Goal: Task Accomplishment & Management: Complete application form

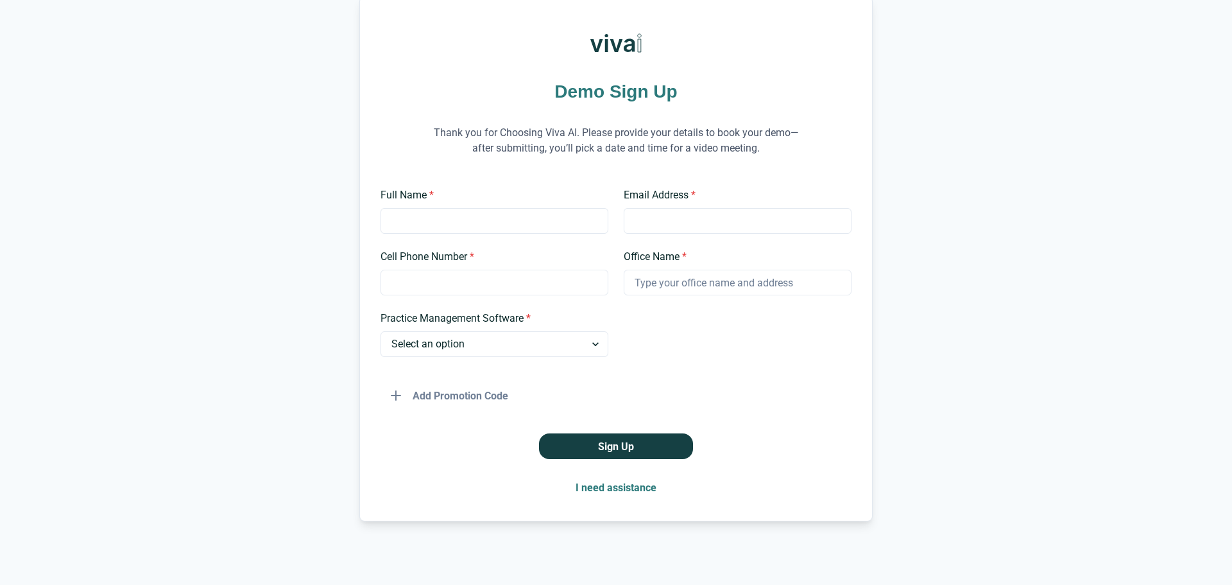
scroll to position [69, 0]
click at [512, 222] on input "Full Name *" at bounding box center [495, 220] width 228 height 26
type input "[PERSON_NAME]"
type input "[EMAIL_ADDRESS][DOMAIN_NAME]"
type input "8054843599"
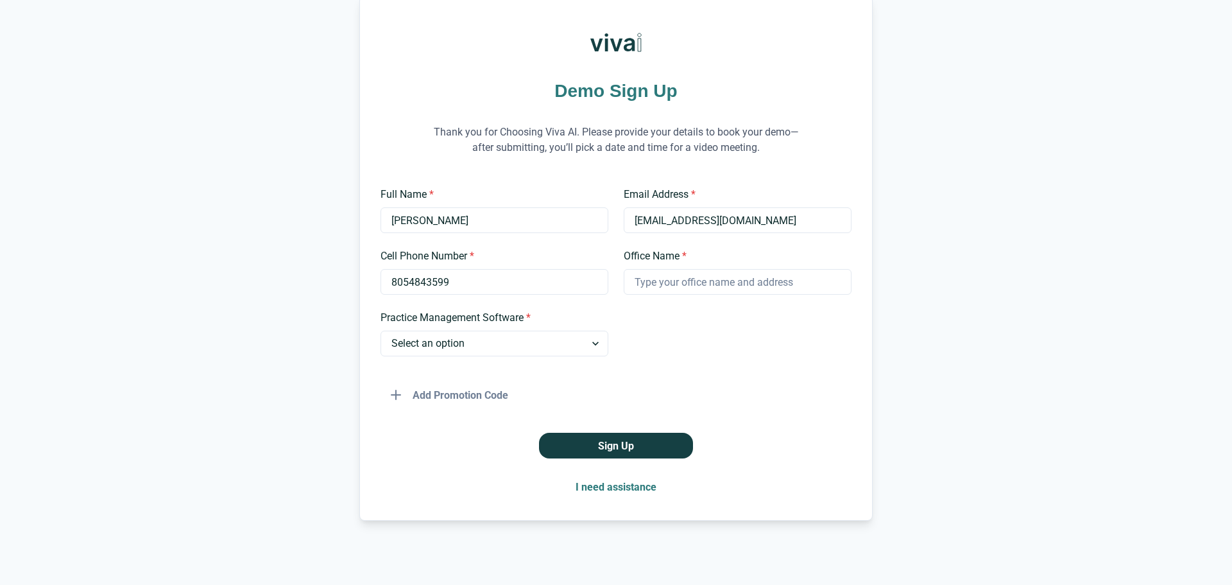
type input "Camarillo Premier Dental"
click at [494, 290] on input "8054843599" at bounding box center [495, 282] width 228 height 26
type input "3614257286"
click at [514, 342] on select "Select an option Dentrix Open Dental EagleSoft Denticon Other" at bounding box center [495, 344] width 228 height 26
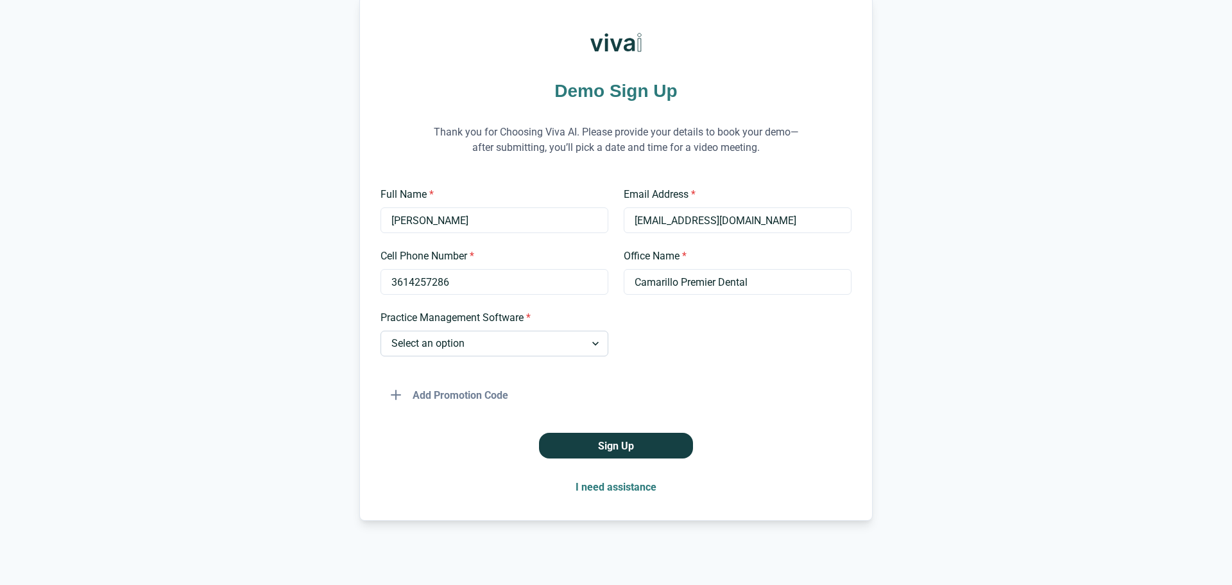
select select "Open Dental"
click at [381, 331] on select "Select an option Dentrix Open Dental EagleSoft Denticon Other" at bounding box center [495, 344] width 228 height 26
click at [603, 449] on button "Sign Up" at bounding box center [616, 446] width 154 height 26
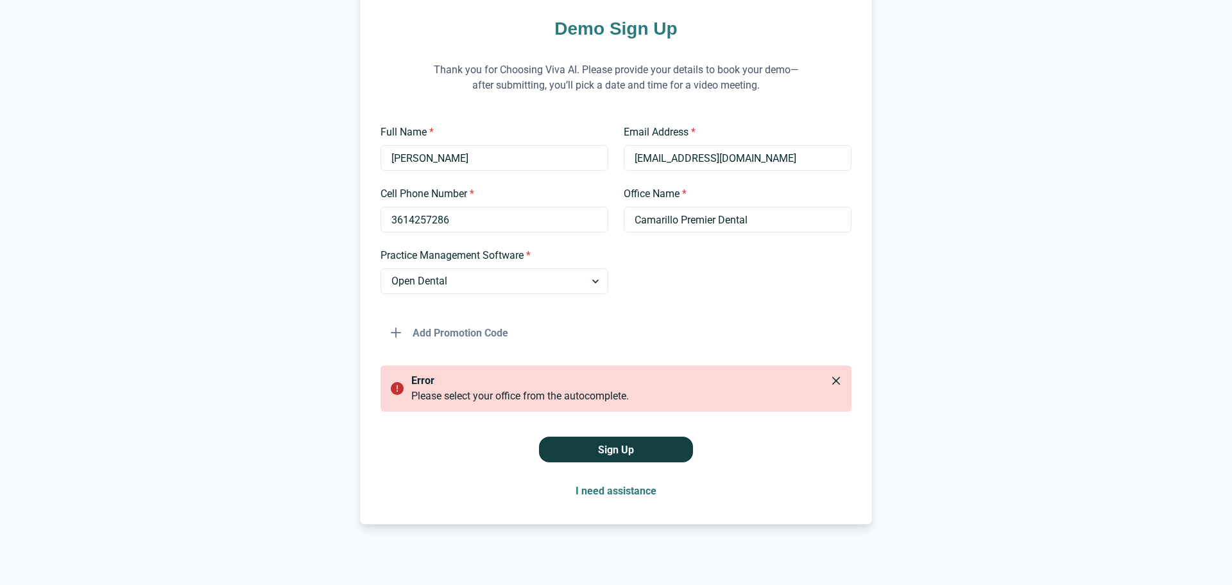
scroll to position [135, 0]
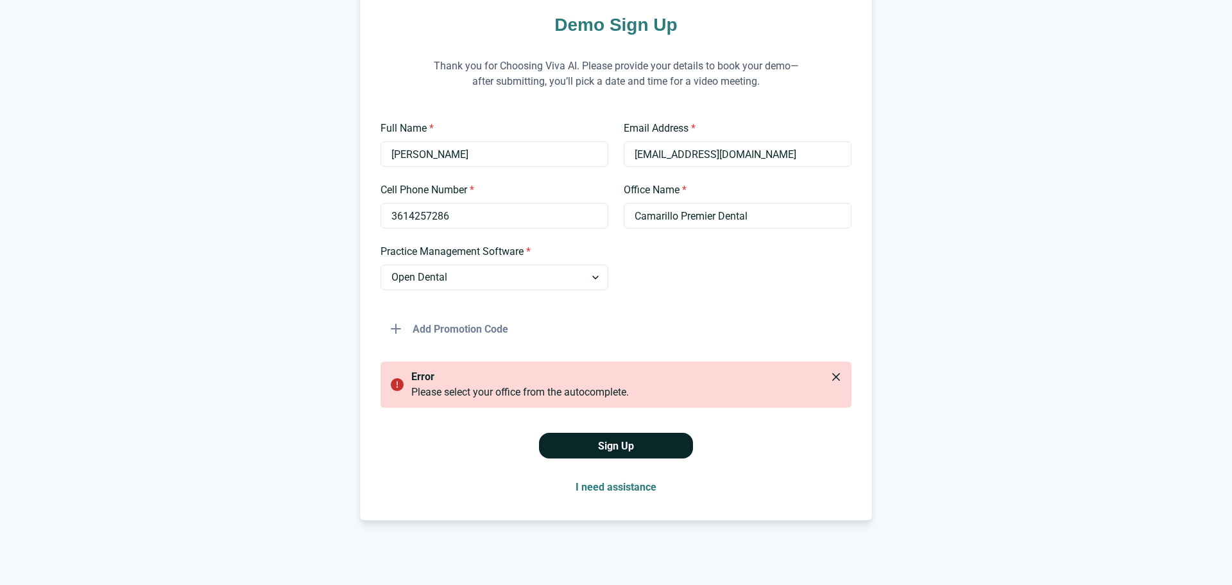
click at [627, 449] on button "Sign Up" at bounding box center [616, 446] width 154 height 26
click at [673, 217] on input "Camarillo Premier Dental" at bounding box center [738, 216] width 228 height 26
click at [656, 291] on div "Full Name * [PERSON_NAME] Email Address * [EMAIL_ADDRESS][DOMAIN_NAME] Cell Pho…" at bounding box center [616, 231] width 471 height 221
click at [623, 436] on button "Sign Up" at bounding box center [616, 446] width 154 height 26
click at [835, 374] on icon "Close" at bounding box center [837, 377] width 8 height 8
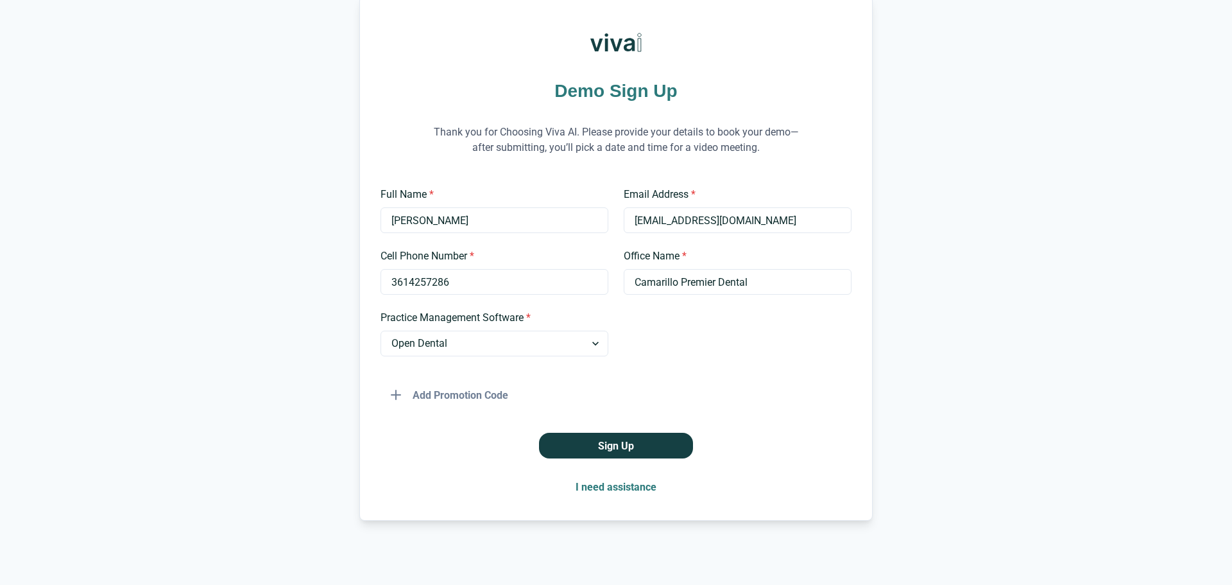
scroll to position [69, 0]
click at [454, 286] on input "3614257286" at bounding box center [495, 282] width 228 height 26
click at [501, 252] on label "Cell Phone Number *" at bounding box center [491, 255] width 220 height 15
click at [501, 269] on input "3614257286" at bounding box center [495, 282] width 228 height 26
click at [663, 322] on div at bounding box center [738, 333] width 228 height 46
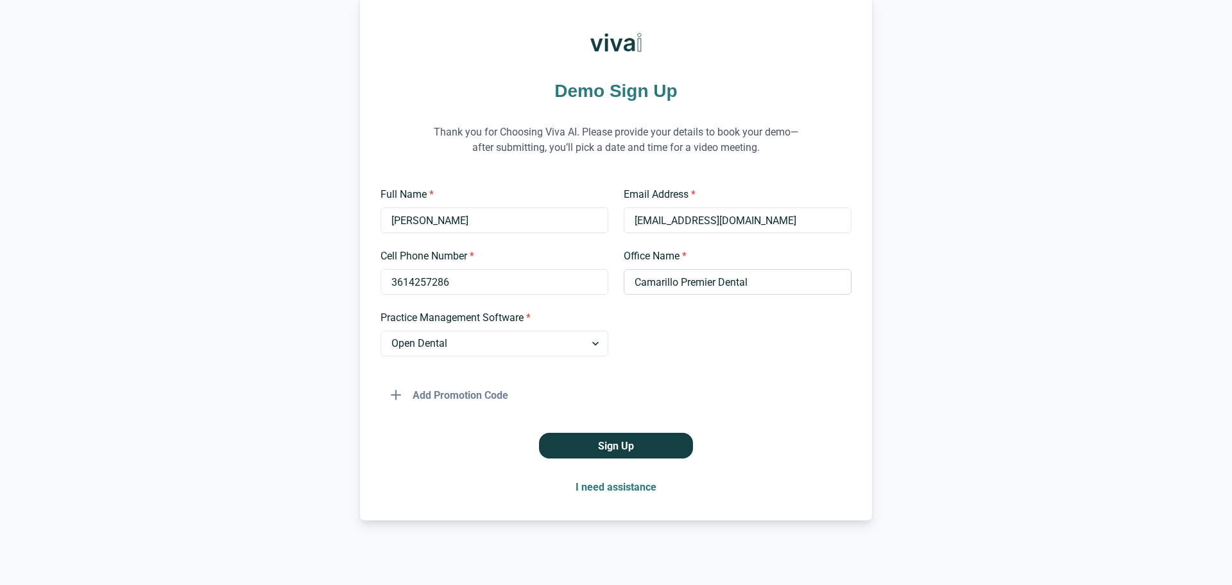
click at [675, 273] on input "Camarillo Premier Dental" at bounding box center [738, 282] width 228 height 26
type input "Camarillo Premier Dental"
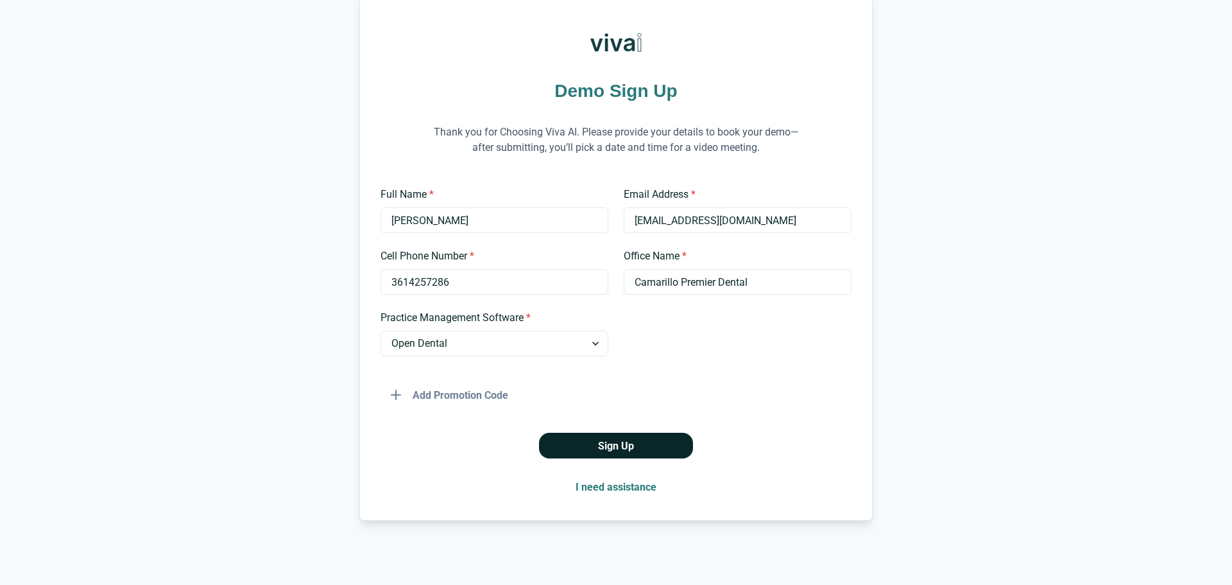
click at [626, 448] on button "Sign Up" at bounding box center [616, 446] width 154 height 26
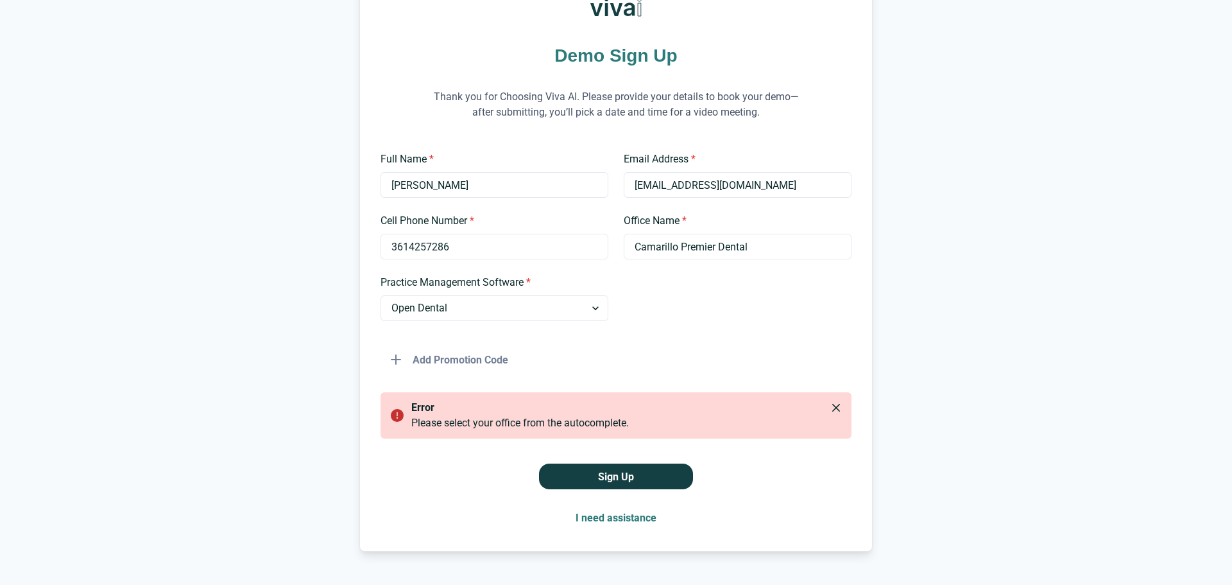
scroll to position [135, 0]
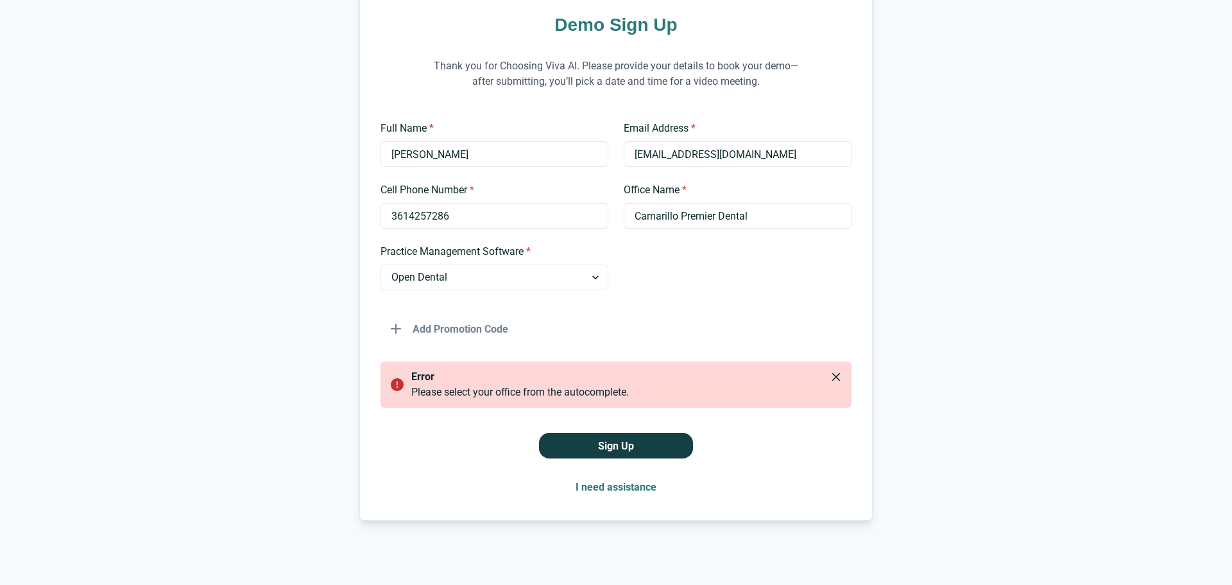
click at [600, 488] on button "I need assistance" at bounding box center [615, 487] width 101 height 26
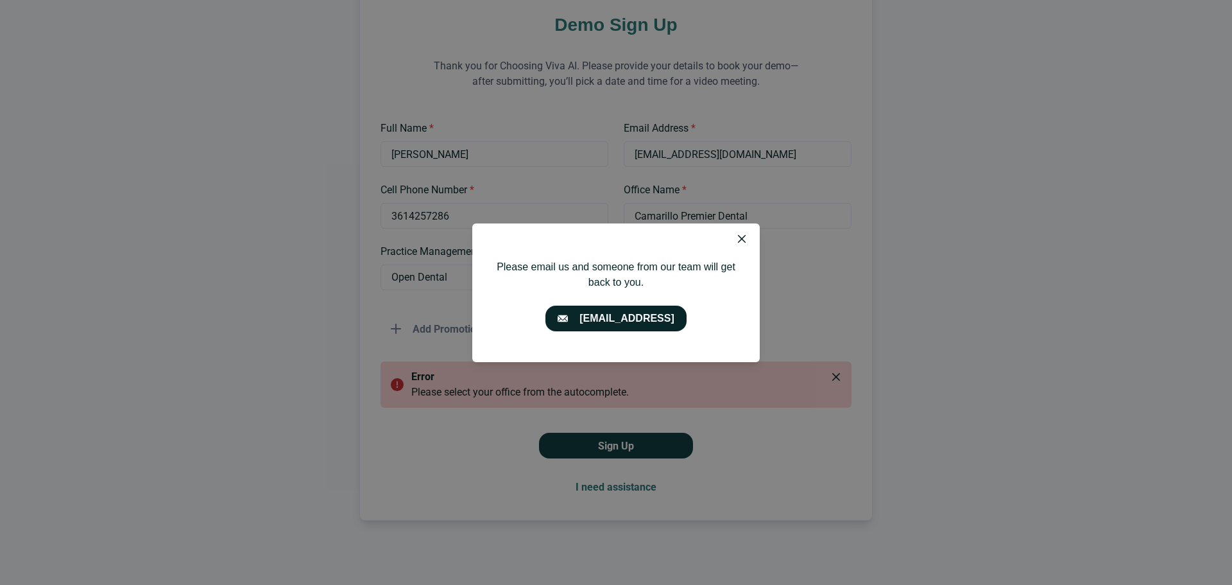
click at [633, 318] on link "[EMAIL_ADDRESS]" at bounding box center [616, 319] width 141 height 26
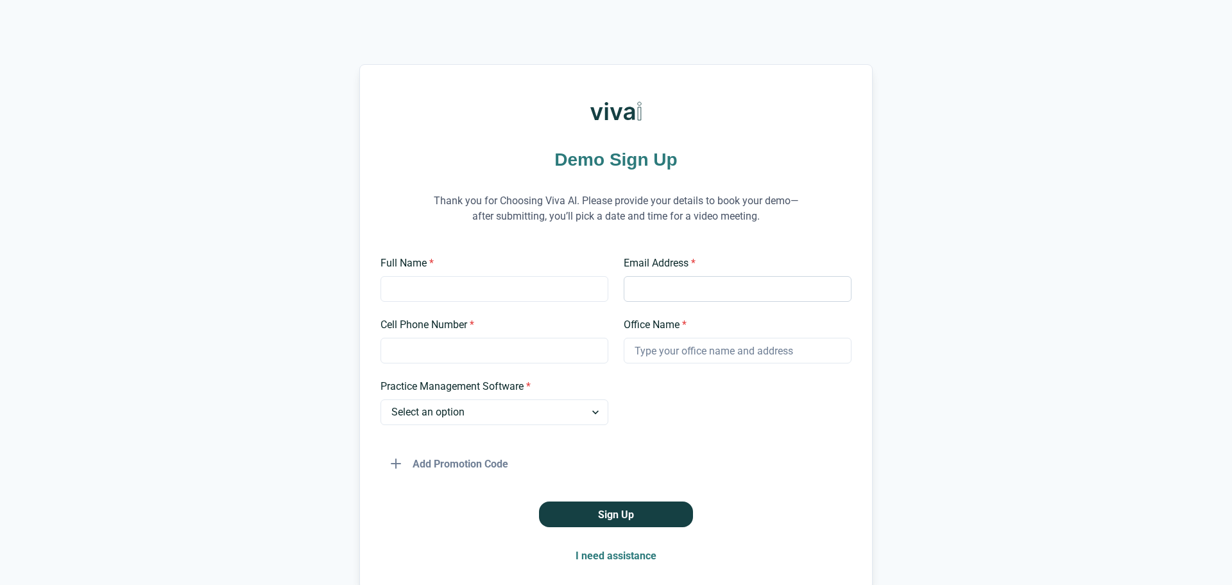
scroll to position [69, 0]
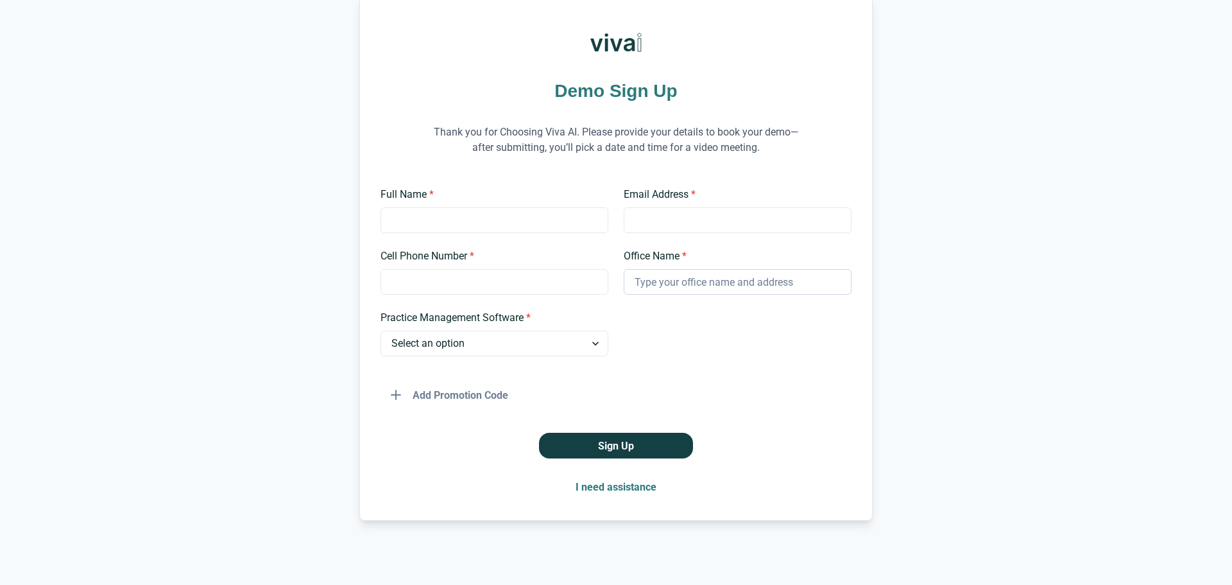
click at [665, 287] on input "Office Name *" at bounding box center [738, 282] width 228 height 26
click at [647, 341] on div at bounding box center [738, 333] width 228 height 46
click at [690, 281] on input "Office Name *" at bounding box center [738, 282] width 228 height 26
click at [625, 298] on div "Full Name * Email Address * Cell Phone Number * Office Name * Practice Manageme…" at bounding box center [616, 297] width 471 height 221
click at [525, 225] on input "Full Name *" at bounding box center [495, 220] width 228 height 26
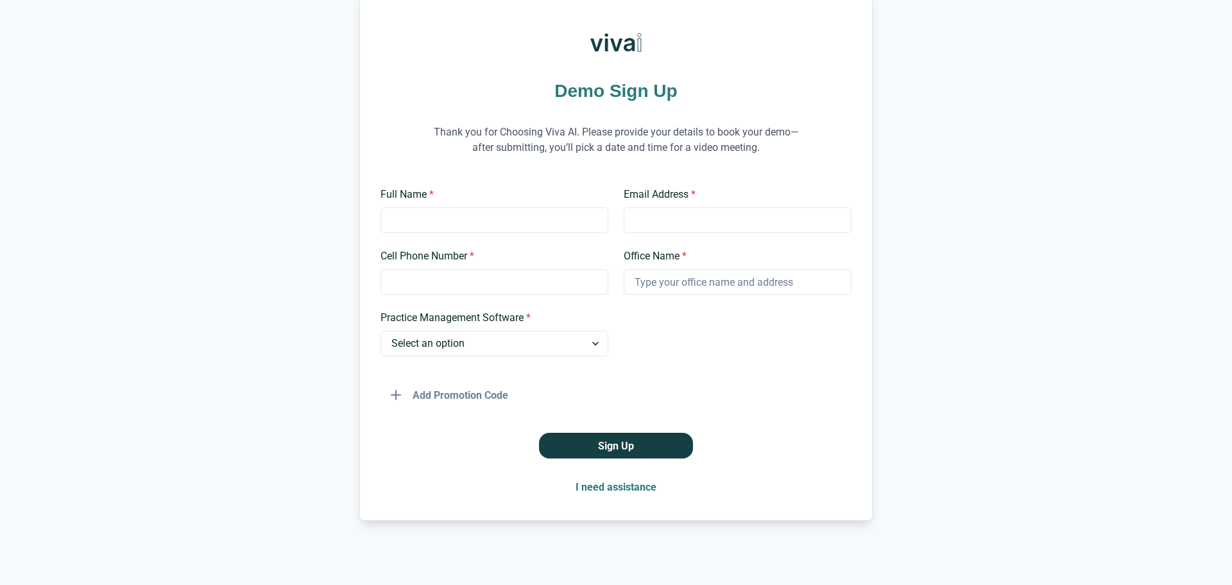
type input "[PERSON_NAME]"
type input "[EMAIL_ADDRESS][DOMAIN_NAME]"
type input "8054843599"
click at [761, 279] on input "Camarillo Premier Dental" at bounding box center [738, 282] width 228 height 26
type input "Camarillo Premier Dental"
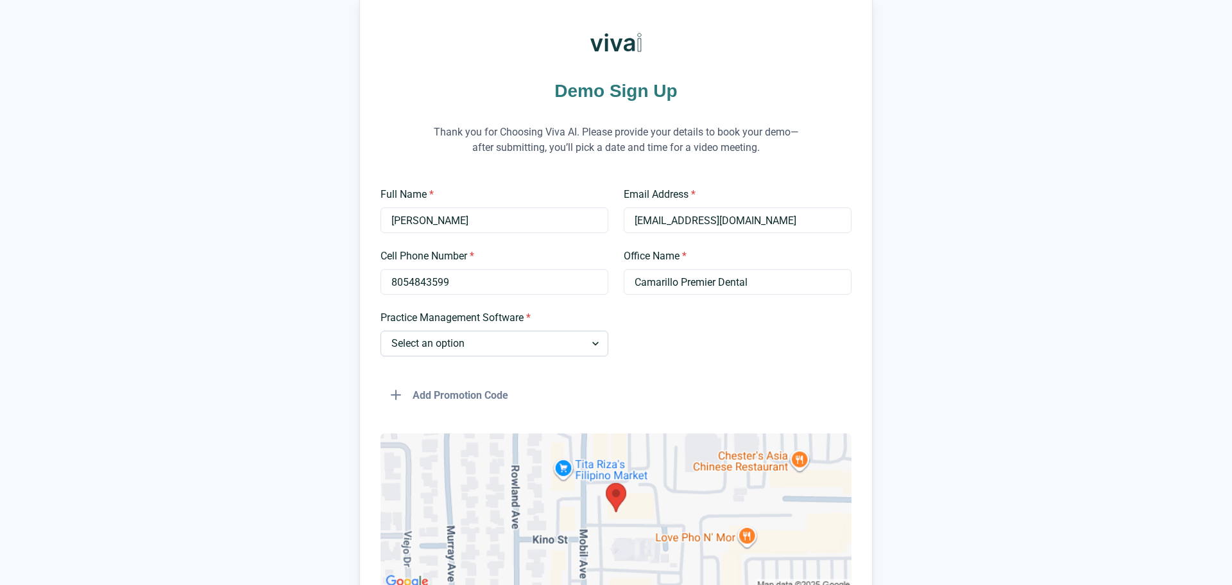
drag, startPoint x: 547, startPoint y: 341, endPoint x: 554, endPoint y: 346, distance: 8.4
click at [551, 344] on select "Select an option Dentrix Open Dental EagleSoft Denticon Other" at bounding box center [495, 344] width 228 height 26
select select "Open Dental"
click at [381, 331] on select "Select an option Dentrix Open Dental EagleSoft Denticon Other" at bounding box center [495, 344] width 228 height 26
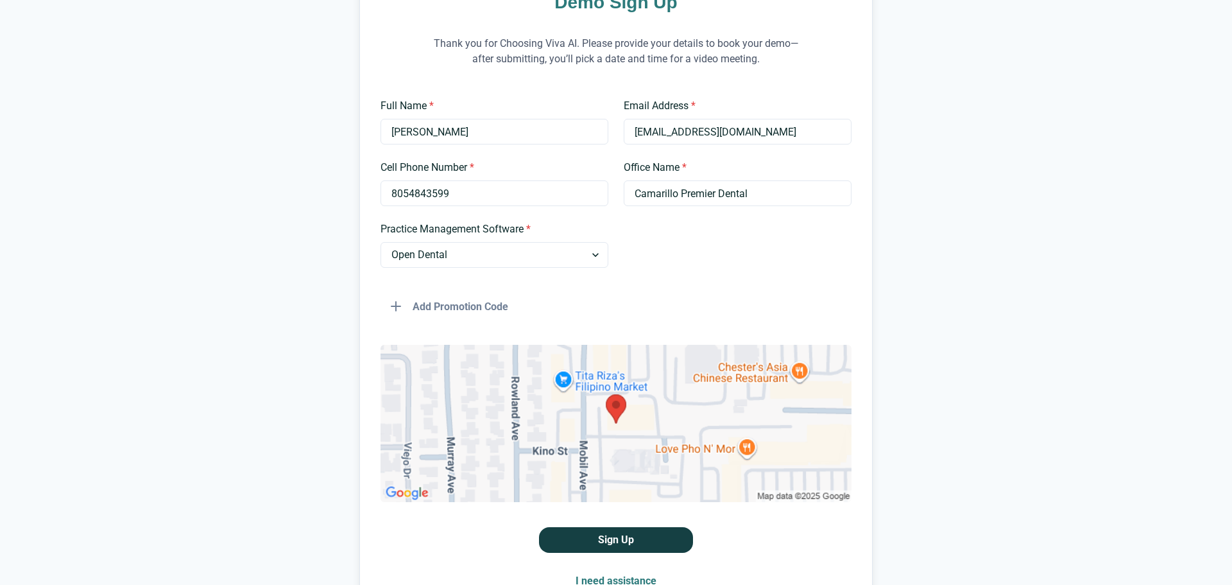
scroll to position [252, 0]
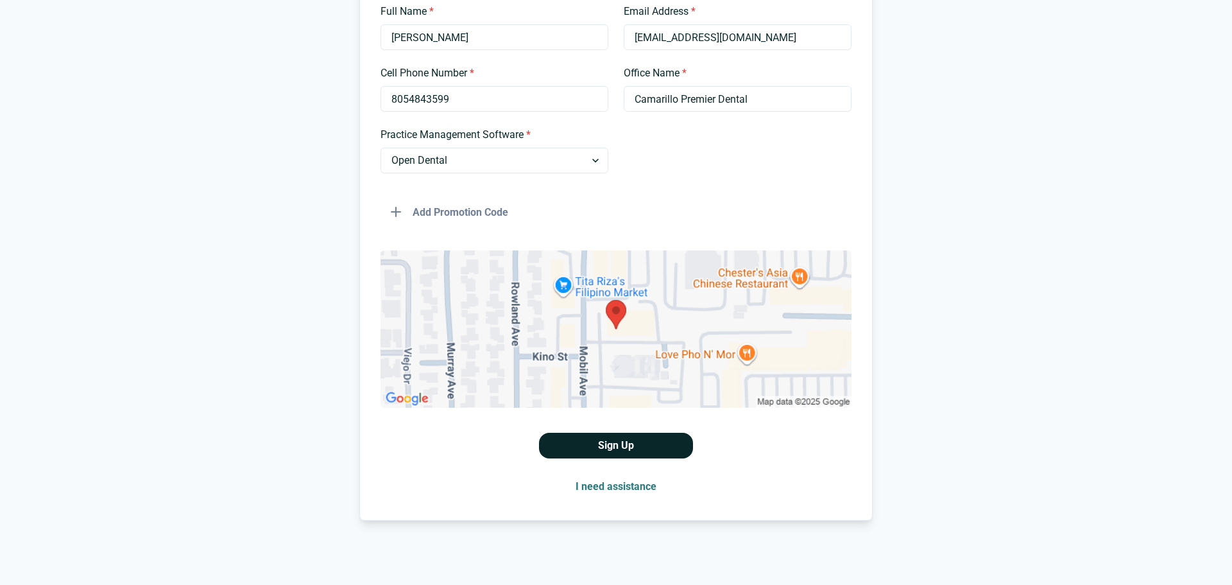
click at [631, 447] on button "Sign Up" at bounding box center [616, 446] width 154 height 26
